Goal: Task Accomplishment & Management: Manage account settings

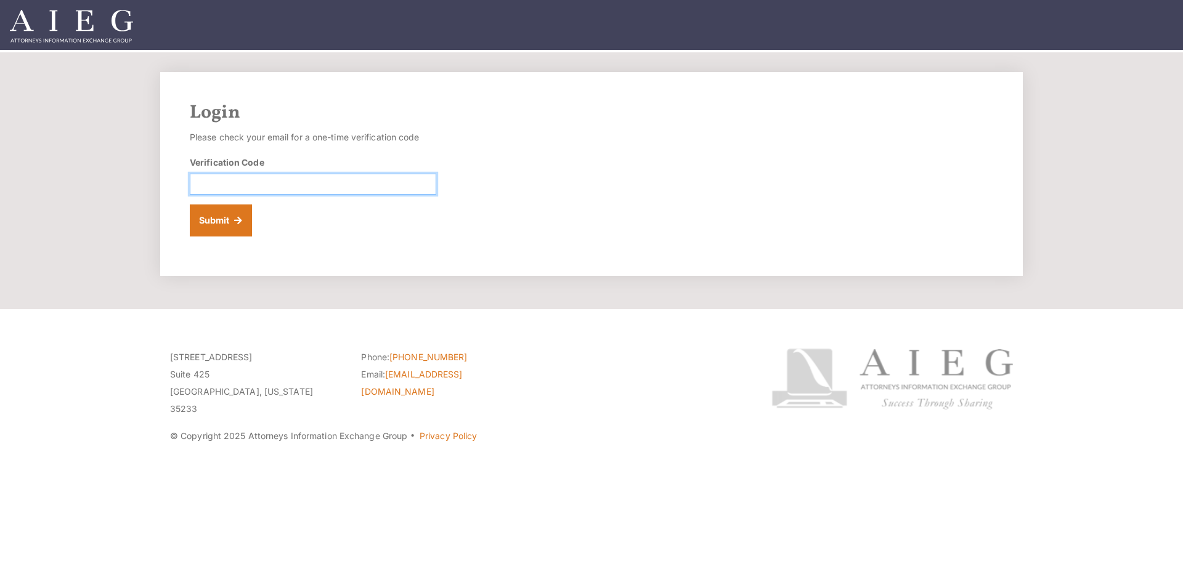
click at [310, 183] on input "Verification Code" at bounding box center [313, 184] width 246 height 21
click at [246, 179] on input "Verification Code" at bounding box center [313, 184] width 246 height 21
drag, startPoint x: 340, startPoint y: 185, endPoint x: 342, endPoint y: 177, distance: 7.8
click at [340, 185] on input "Verification Code" at bounding box center [313, 184] width 246 height 21
type input "656424"
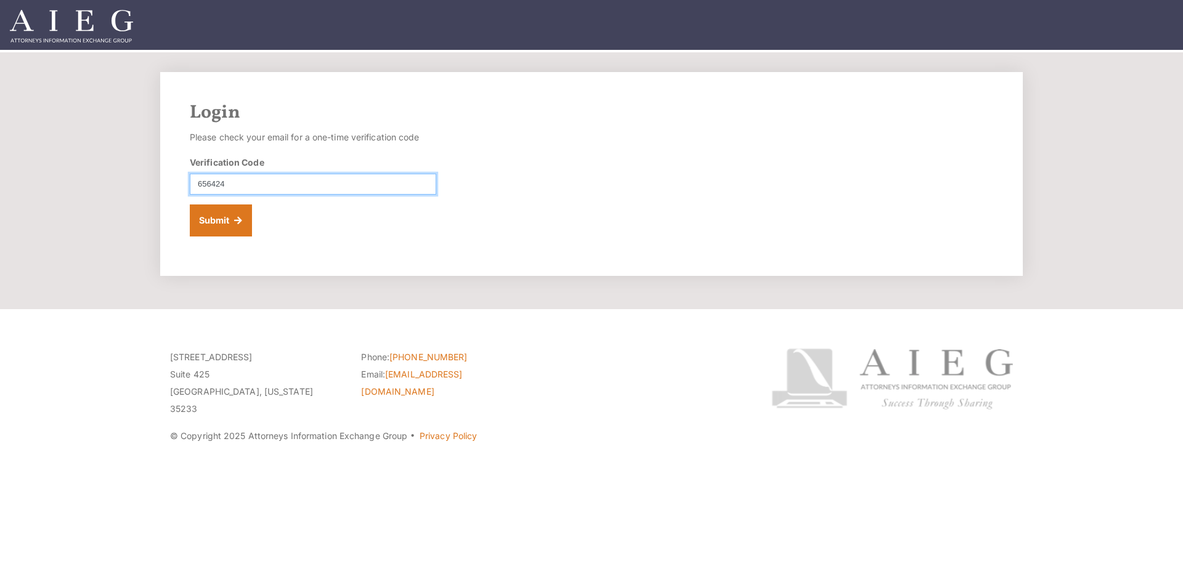
click at [190, 205] on button "Submit" at bounding box center [221, 221] width 62 height 32
click at [266, 181] on input "Verification Code" at bounding box center [313, 184] width 246 height 21
click at [269, 177] on input "Verification Code" at bounding box center [313, 184] width 246 height 21
type input "419841"
click at [190, 205] on button "Submit" at bounding box center [221, 221] width 62 height 32
